Goal: Information Seeking & Learning: Get advice/opinions

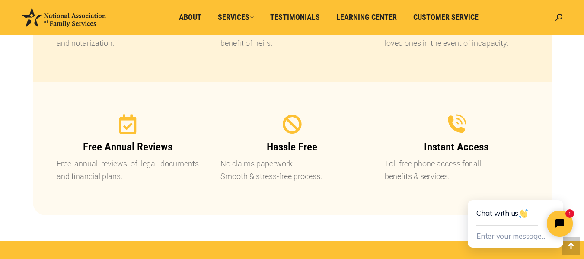
scroll to position [962, 0]
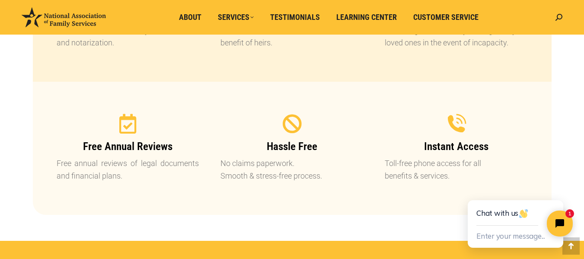
click at [550, 112] on section "Free Annual Reviews Free annual reviews of legal documents and financial plans.…" at bounding box center [292, 148] width 519 height 133
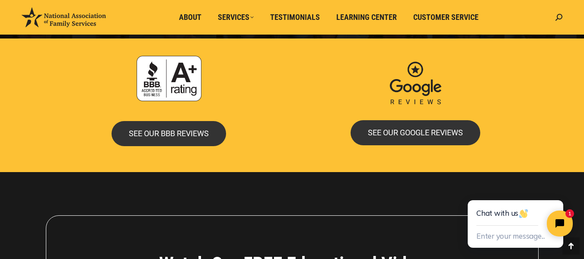
scroll to position [1786, 0]
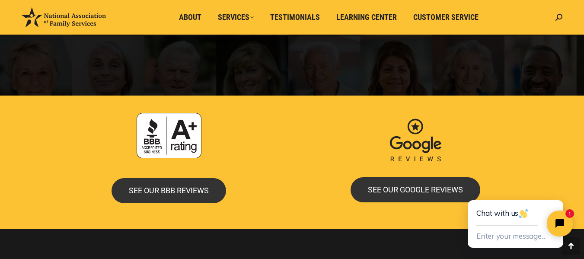
click at [303, 128] on div at bounding box center [415, 141] width 238 height 56
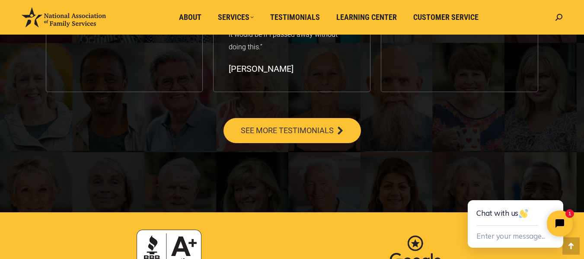
scroll to position [1601, 0]
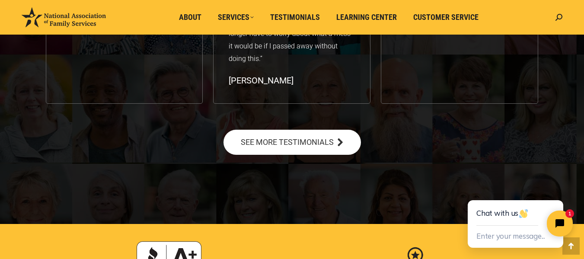
click at [286, 136] on link "SEE MORE TESTIMONIALS" at bounding box center [291, 142] width 137 height 25
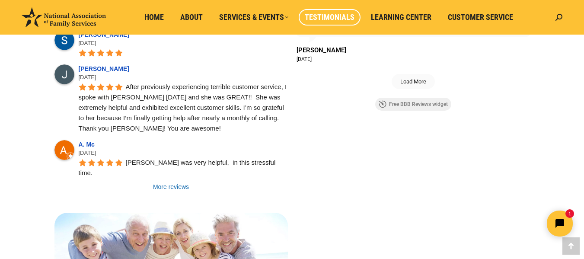
scroll to position [779, 0]
click at [175, 182] on link "More reviews" at bounding box center [170, 186] width 233 height 9
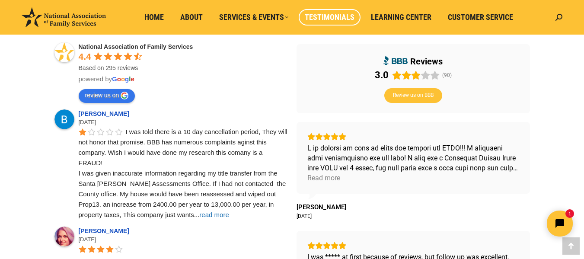
scroll to position [303, 0]
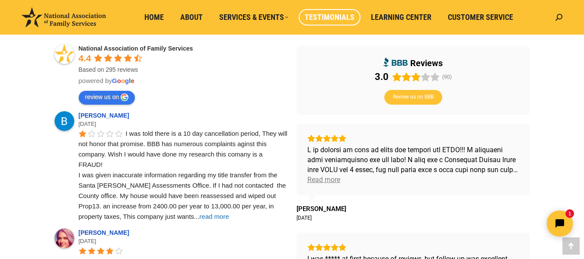
click at [316, 181] on div "Read more" at bounding box center [323, 180] width 33 height 10
